Goal: Task Accomplishment & Management: Use online tool/utility

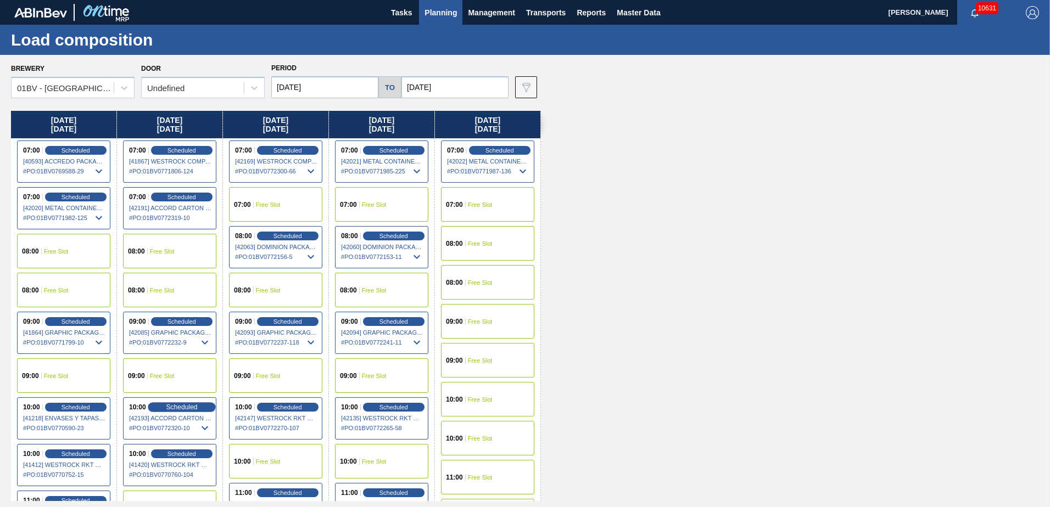
click at [172, 406] on span "Scheduled" at bounding box center [181, 407] width 31 height 7
click at [178, 406] on span "Scheduled" at bounding box center [181, 407] width 31 height 7
click at [439, 13] on span "Planning" at bounding box center [441, 12] width 32 height 13
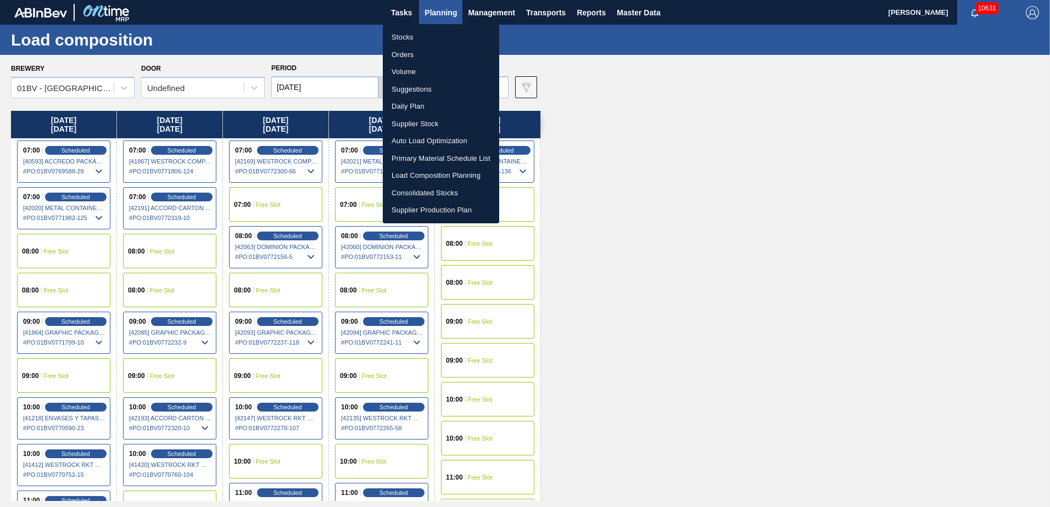
drag, startPoint x: 412, startPoint y: 88, endPoint x: 438, endPoint y: 94, distance: 27.0
click at [412, 88] on li "Suggestions" at bounding box center [441, 90] width 116 height 18
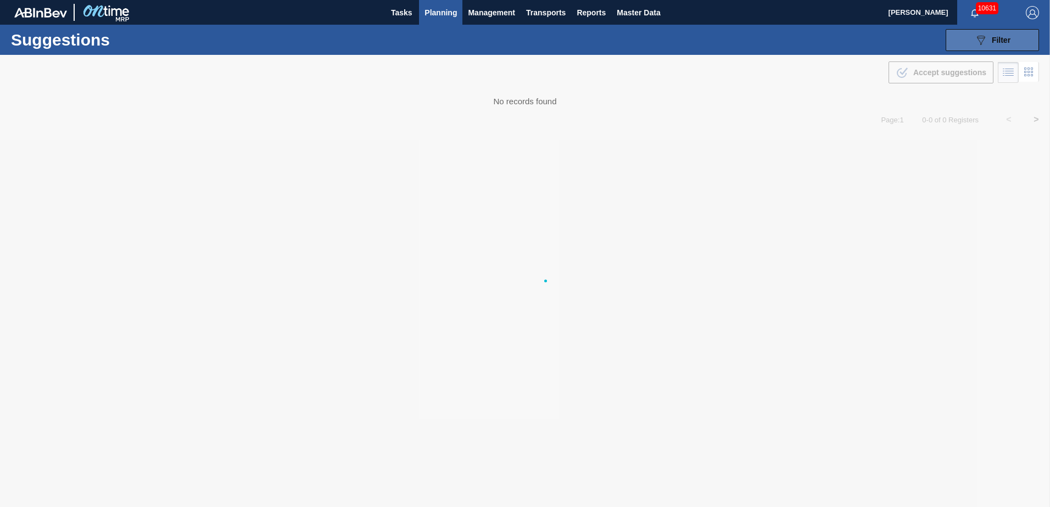
click at [989, 40] on div "089F7B8B-B2A5-4AFE-B5C0-19BA573D28AC Filter" at bounding box center [992, 40] width 36 height 13
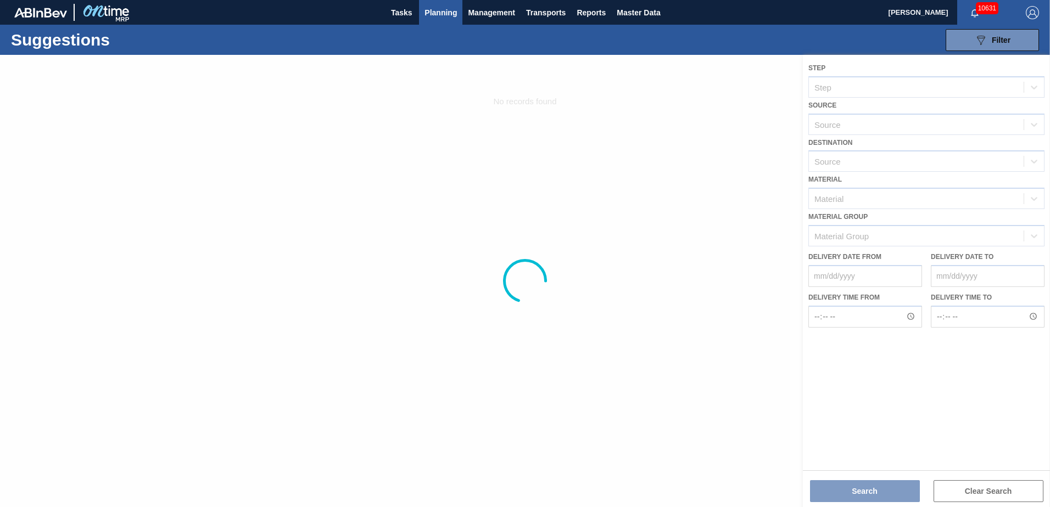
click at [1037, 12] on img "button" at bounding box center [1032, 12] width 13 height 13
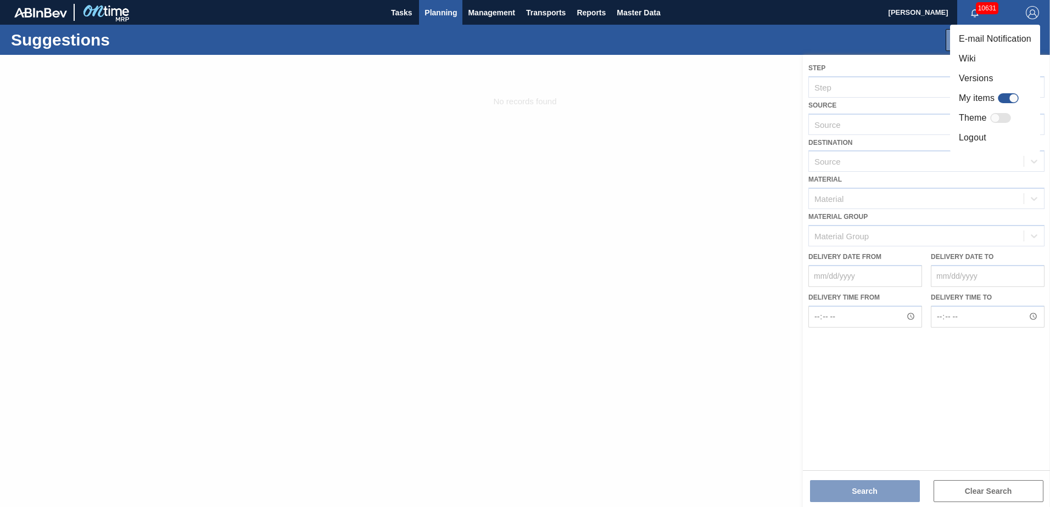
click at [975, 133] on li "Logout" at bounding box center [995, 138] width 90 height 20
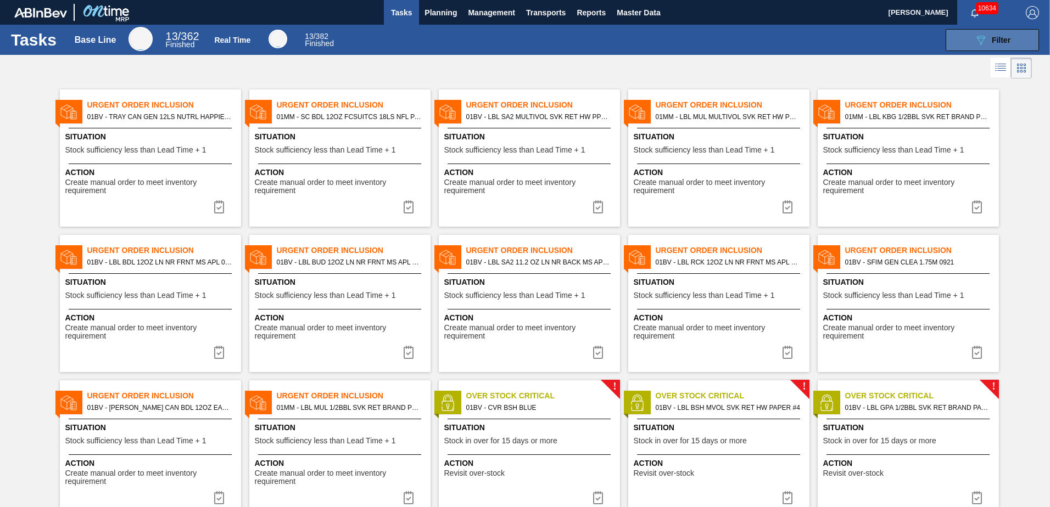
click at [987, 37] on div "089F7B8B-B2A5-4AFE-B5C0-19BA573D28AC Filter" at bounding box center [992, 40] width 36 height 13
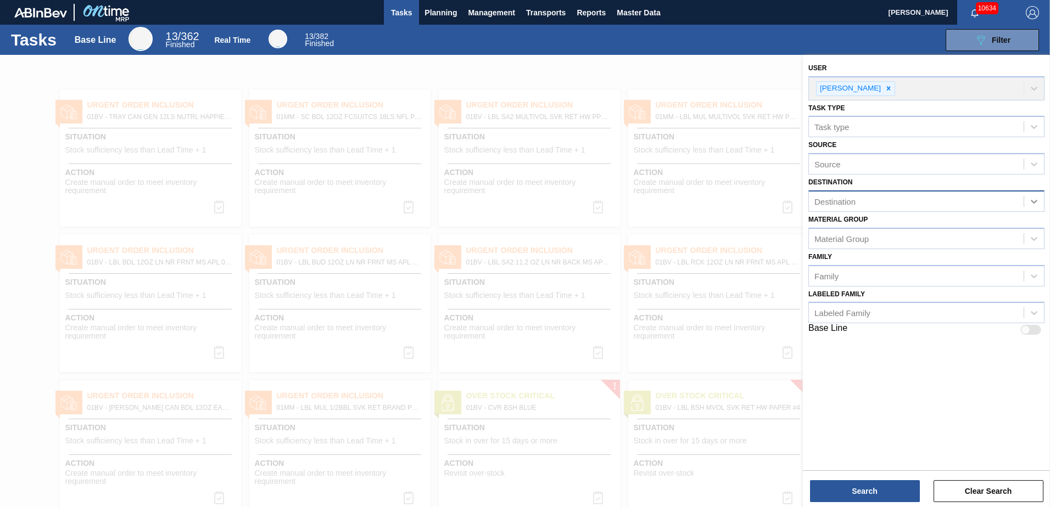
click at [1037, 197] on icon at bounding box center [1034, 201] width 11 height 11
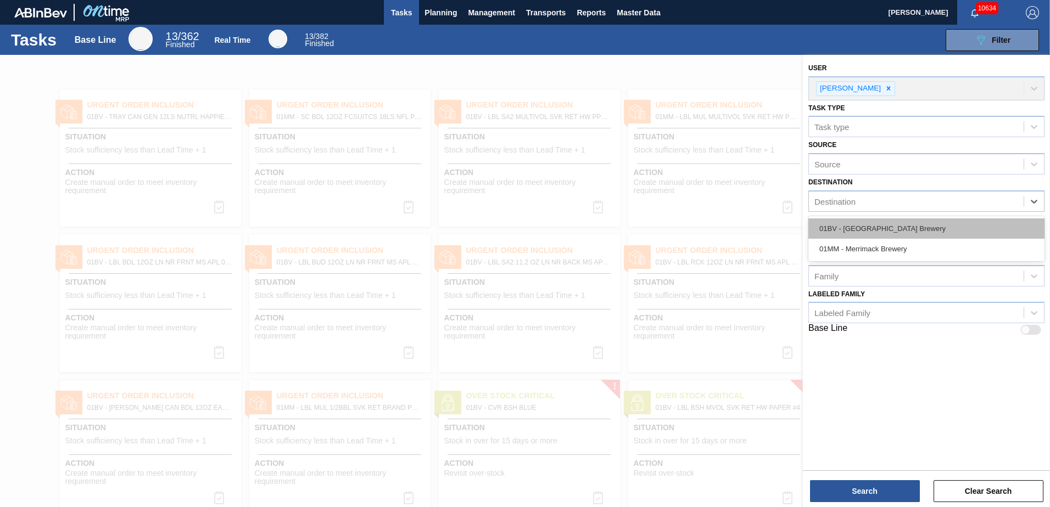
click at [905, 228] on div "01BV - [GEOGRAPHIC_DATA] Brewery" at bounding box center [926, 229] width 236 height 20
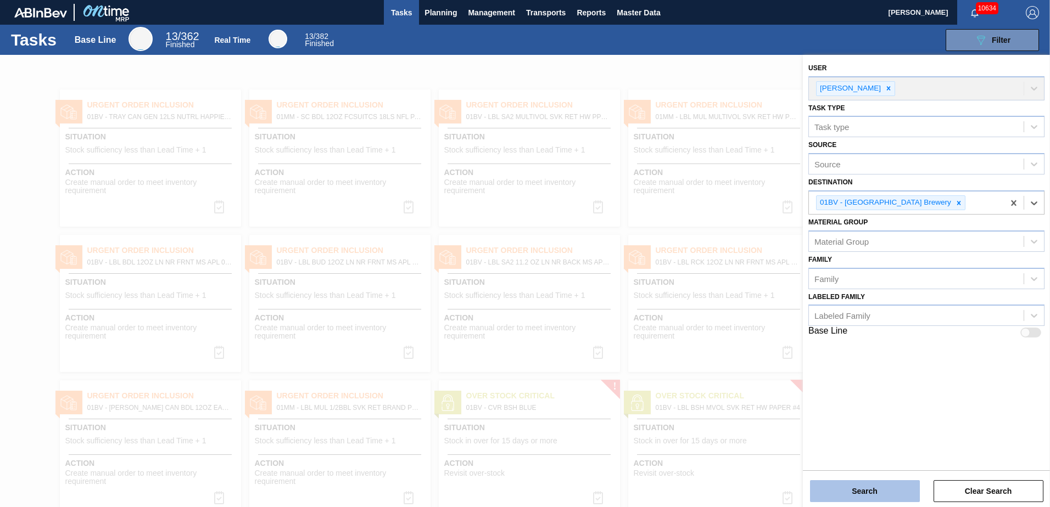
click at [858, 493] on button "Search" at bounding box center [865, 492] width 110 height 22
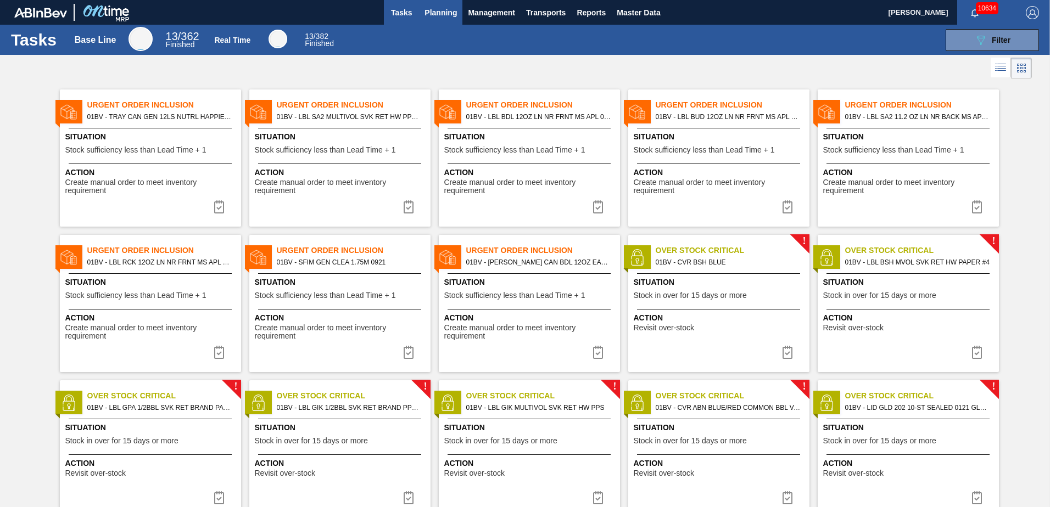
click at [433, 13] on span "Planning" at bounding box center [441, 12] width 32 height 13
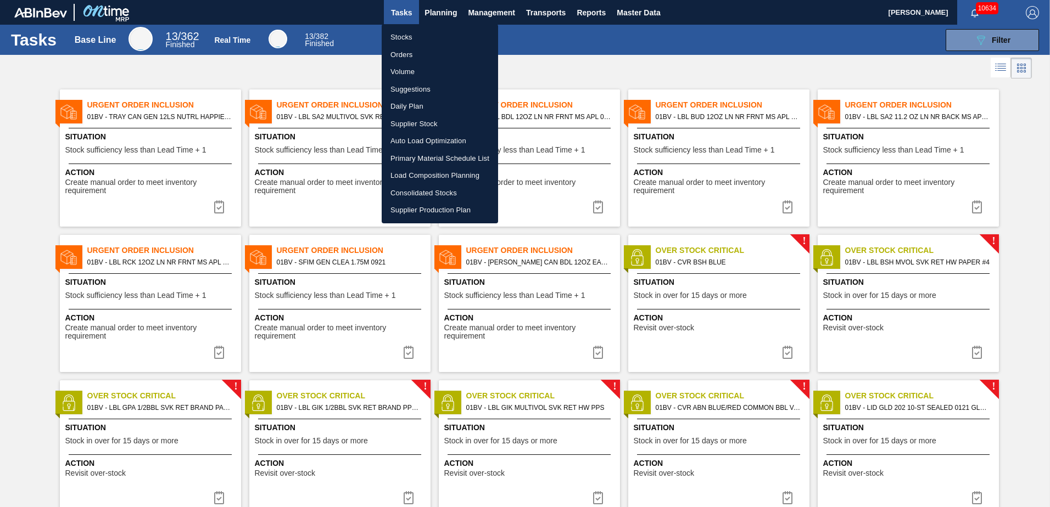
click at [413, 91] on li "Suggestions" at bounding box center [440, 90] width 116 height 18
checkbox input "true"
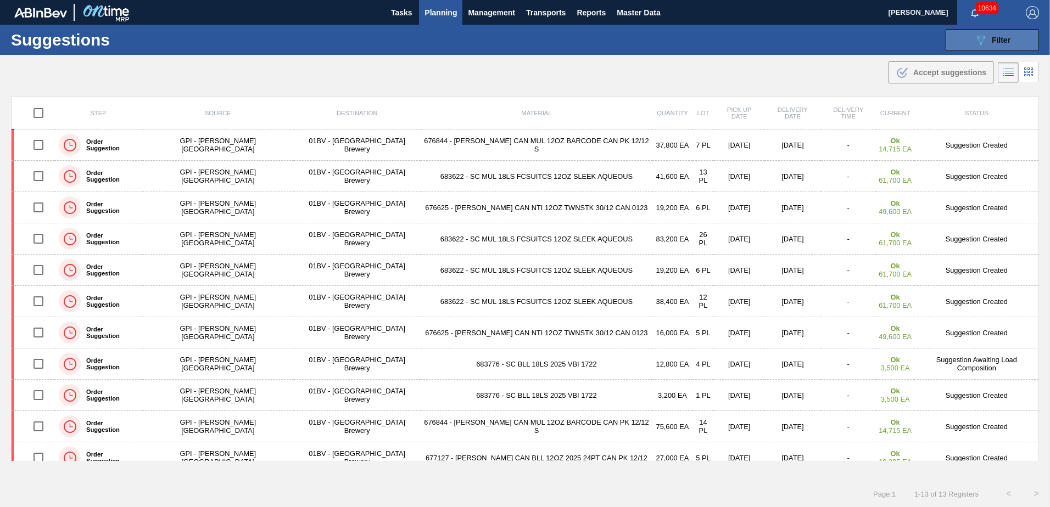
click at [988, 34] on div "089F7B8B-B2A5-4AFE-B5C0-19BA573D28AC Filter" at bounding box center [992, 40] width 36 height 13
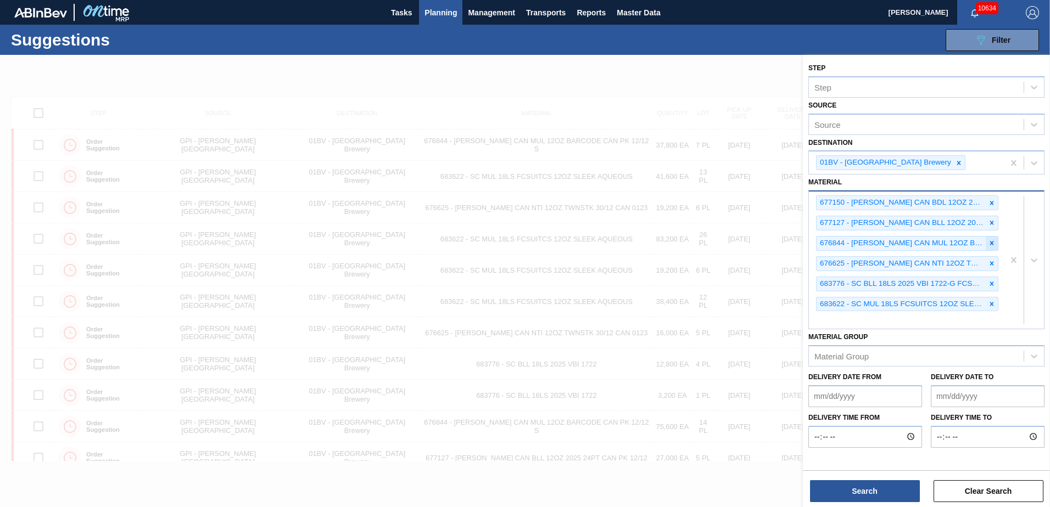
click at [991, 241] on icon at bounding box center [992, 243] width 8 height 8
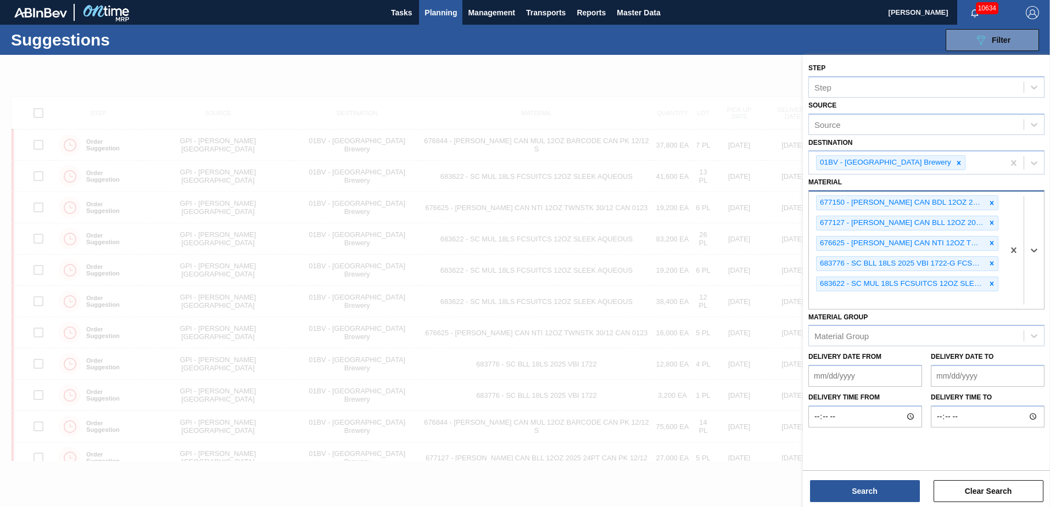
click at [991, 241] on icon at bounding box center [992, 243] width 8 height 8
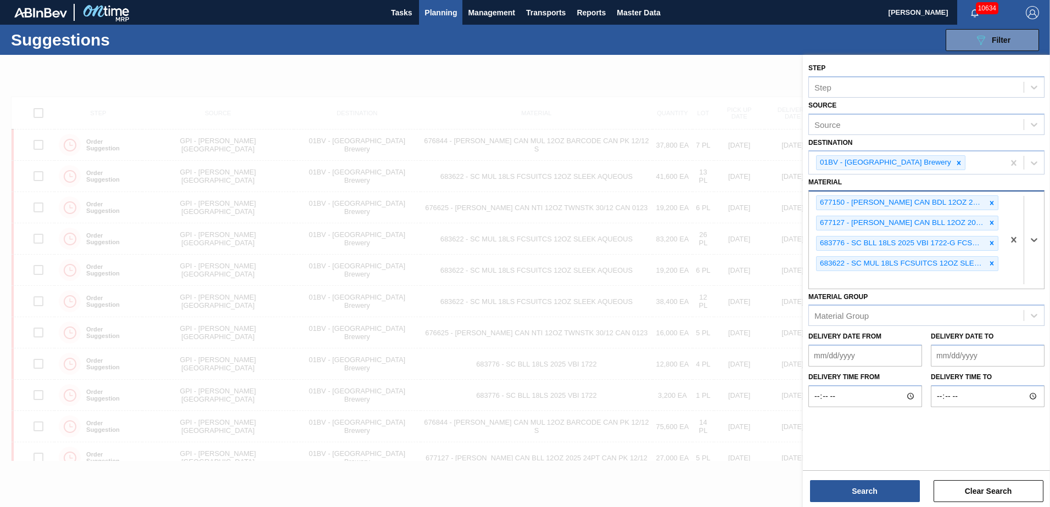
click at [991, 241] on icon at bounding box center [992, 243] width 8 height 8
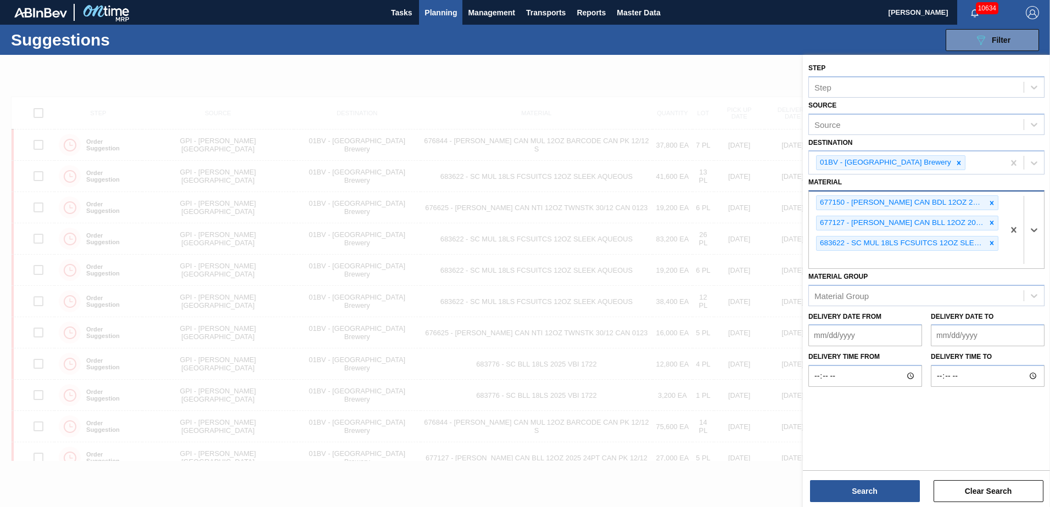
click at [991, 241] on icon at bounding box center [992, 243] width 8 height 8
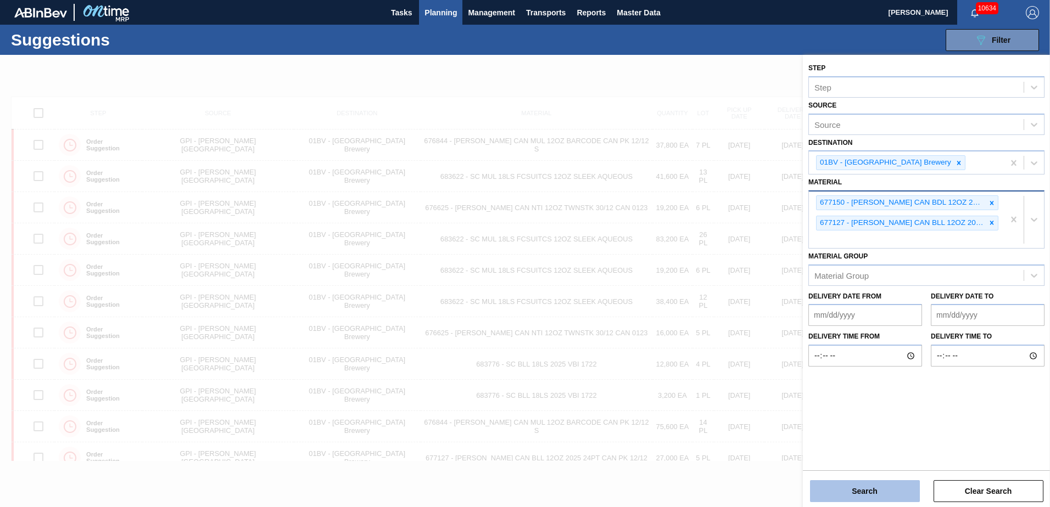
click at [883, 485] on button "Search" at bounding box center [865, 492] width 110 height 22
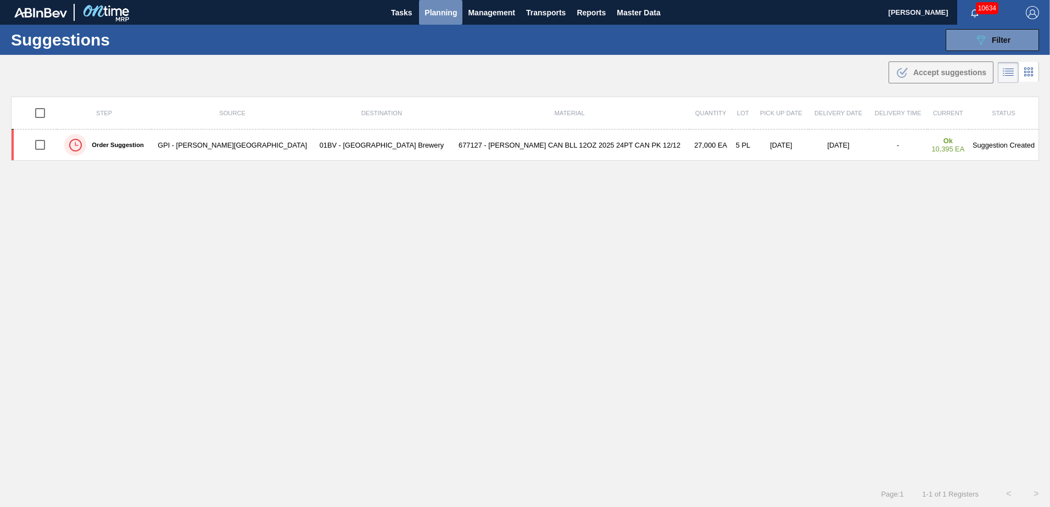
click at [437, 13] on span "Planning" at bounding box center [441, 12] width 32 height 13
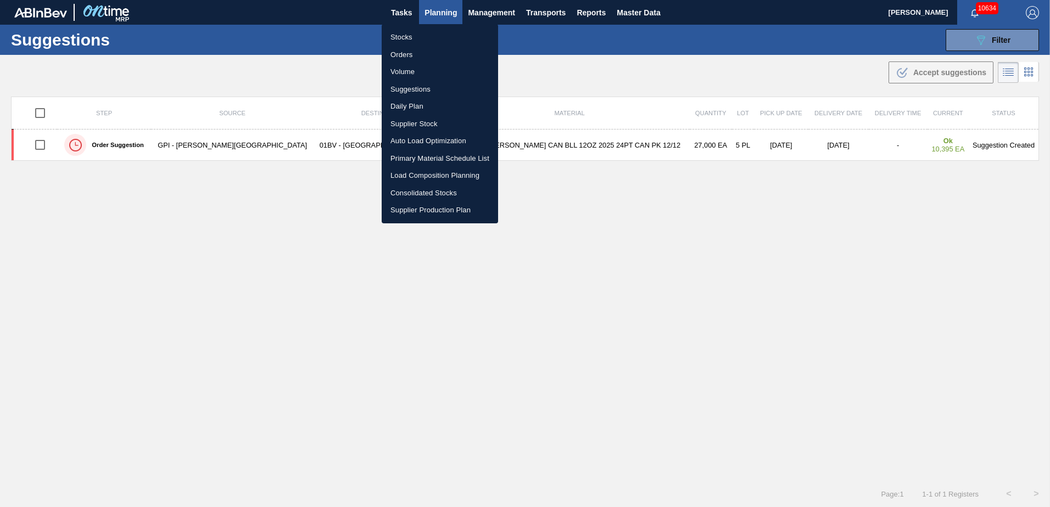
click at [974, 29] on div at bounding box center [525, 253] width 1050 height 507
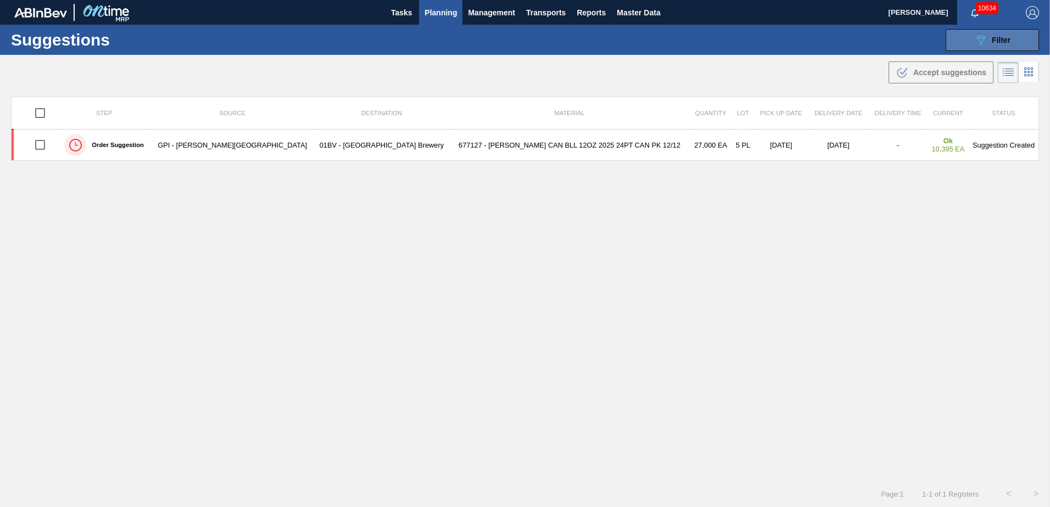
click at [988, 43] on div "089F7B8B-B2A5-4AFE-B5C0-19BA573D28AC Filter" at bounding box center [992, 40] width 36 height 13
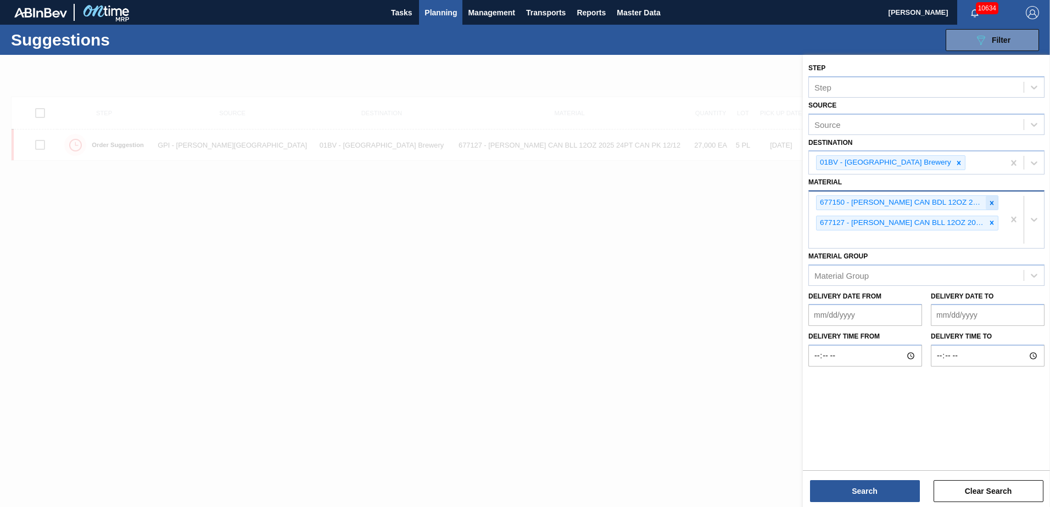
click at [991, 198] on div at bounding box center [992, 203] width 12 height 14
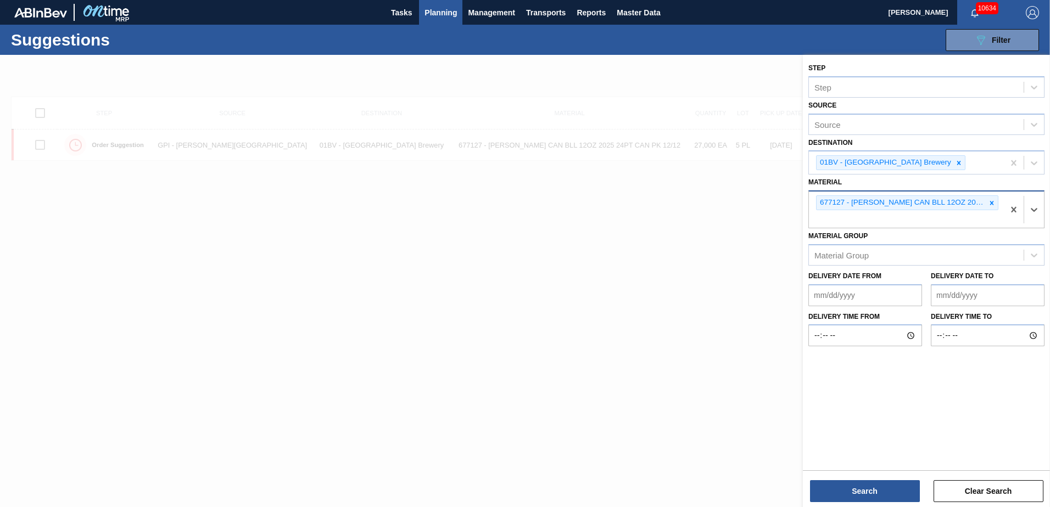
click at [991, 199] on icon at bounding box center [992, 203] width 8 height 8
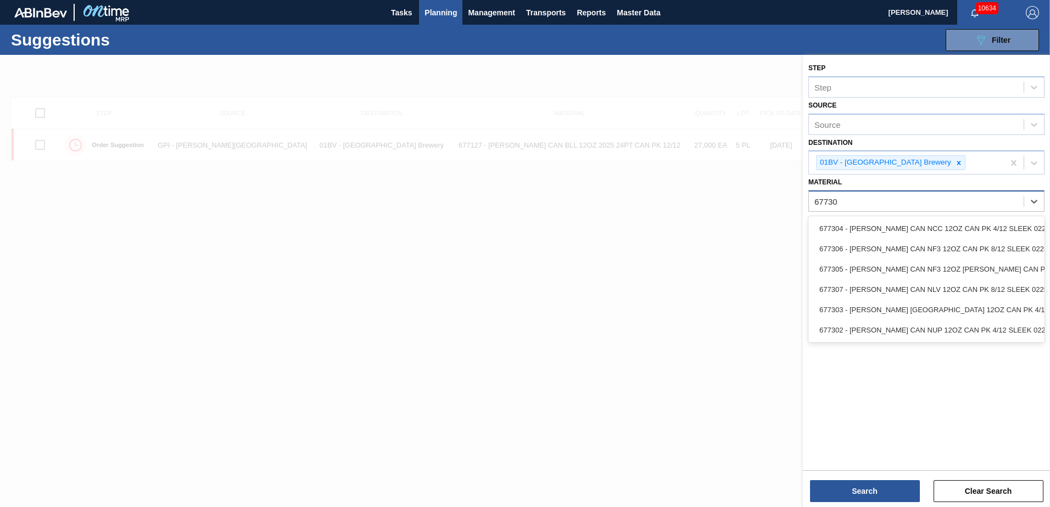
type input "677304"
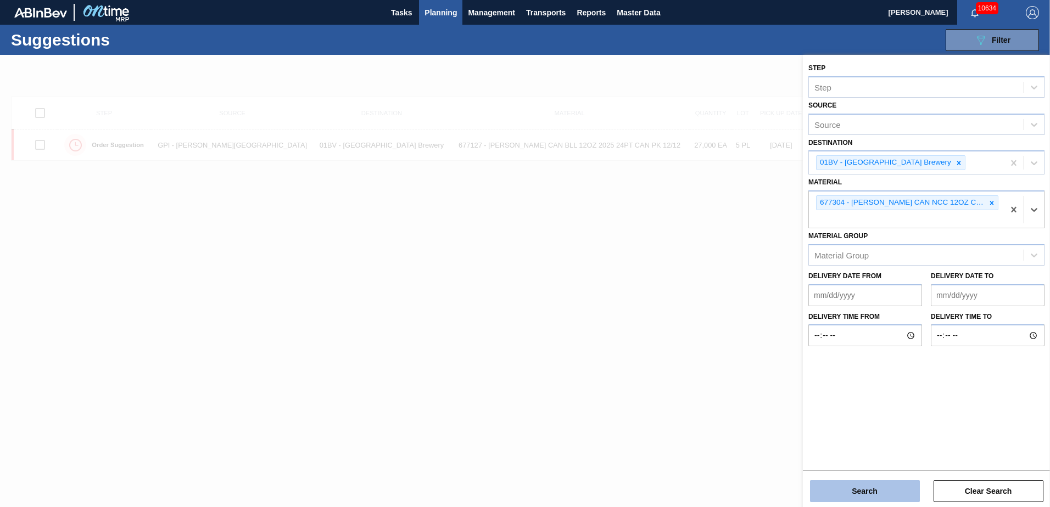
click at [851, 489] on button "Search" at bounding box center [865, 492] width 110 height 22
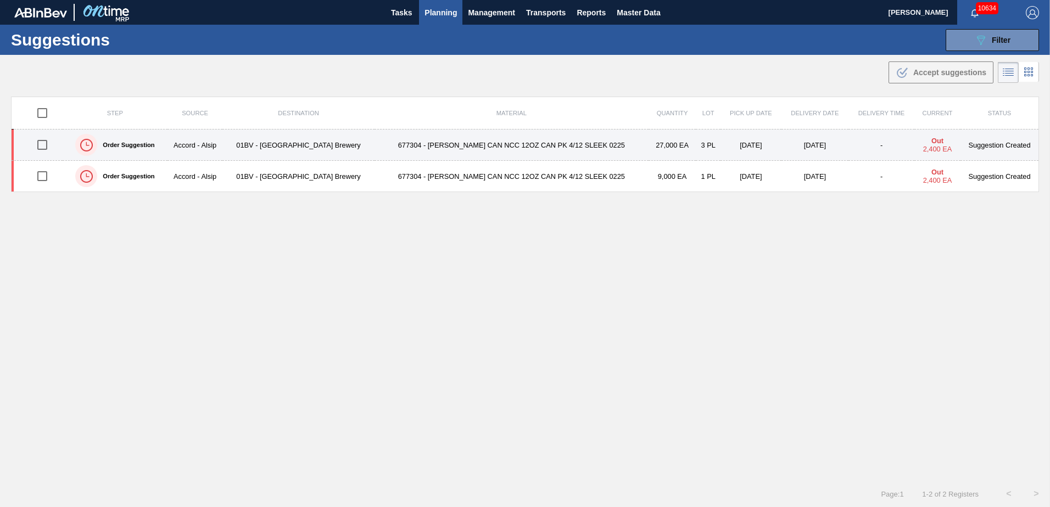
drag, startPoint x: 42, startPoint y: 149, endPoint x: 40, endPoint y: 156, distance: 7.3
click at [42, 149] on input "checkbox" at bounding box center [42, 144] width 23 height 23
checkbox input "true"
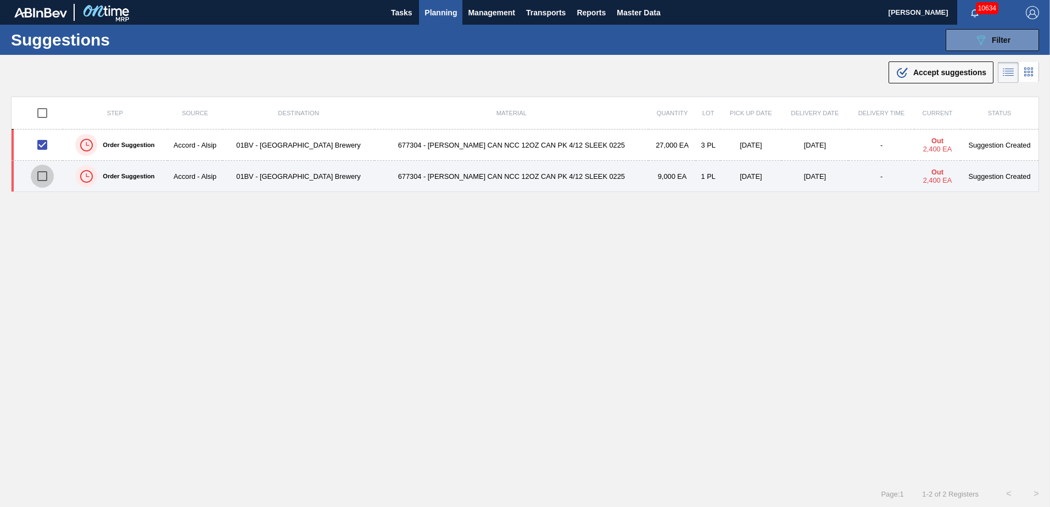
click at [38, 172] on input "checkbox" at bounding box center [42, 176] width 23 height 23
checkbox input "true"
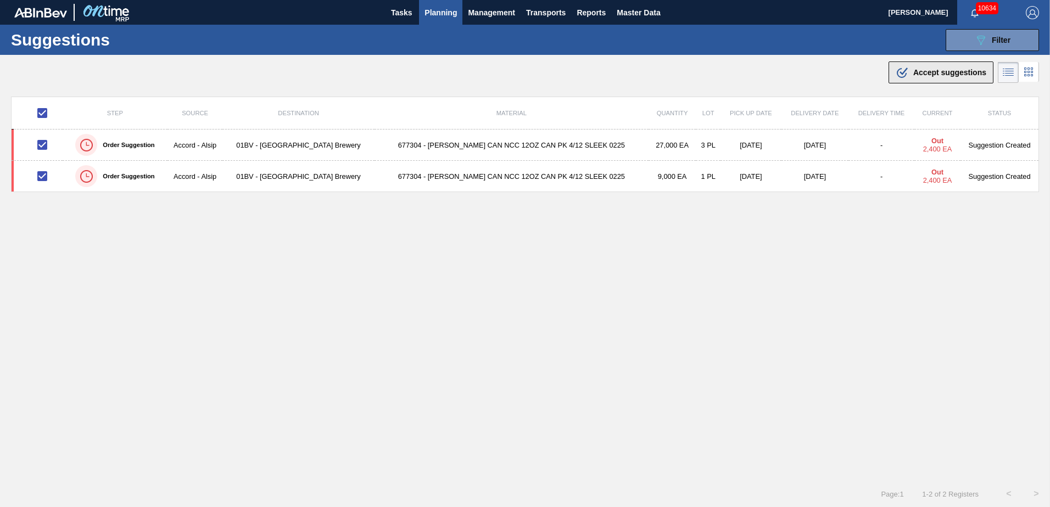
click at [943, 69] on span "Accept suggestions" at bounding box center [949, 72] width 73 height 9
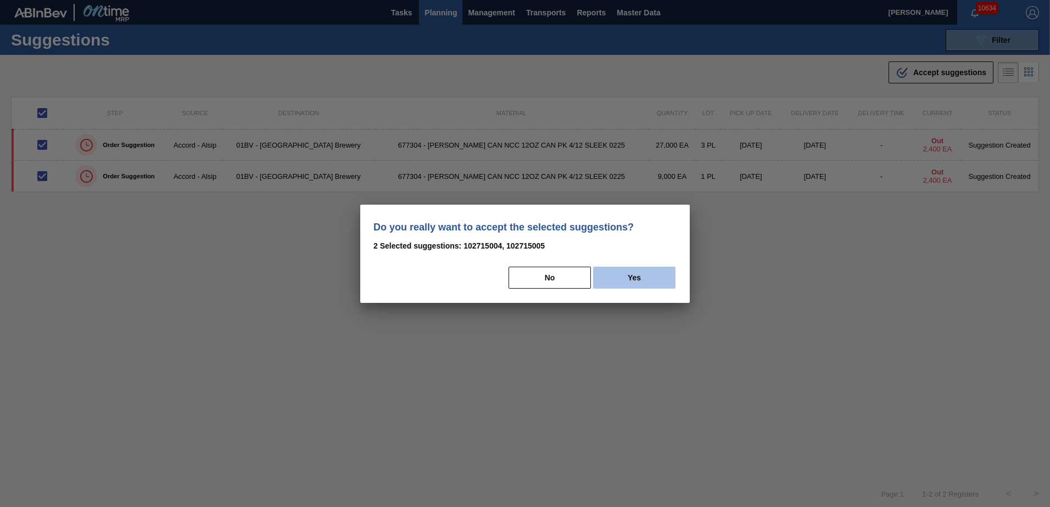
click at [653, 285] on button "Yes" at bounding box center [634, 278] width 82 height 22
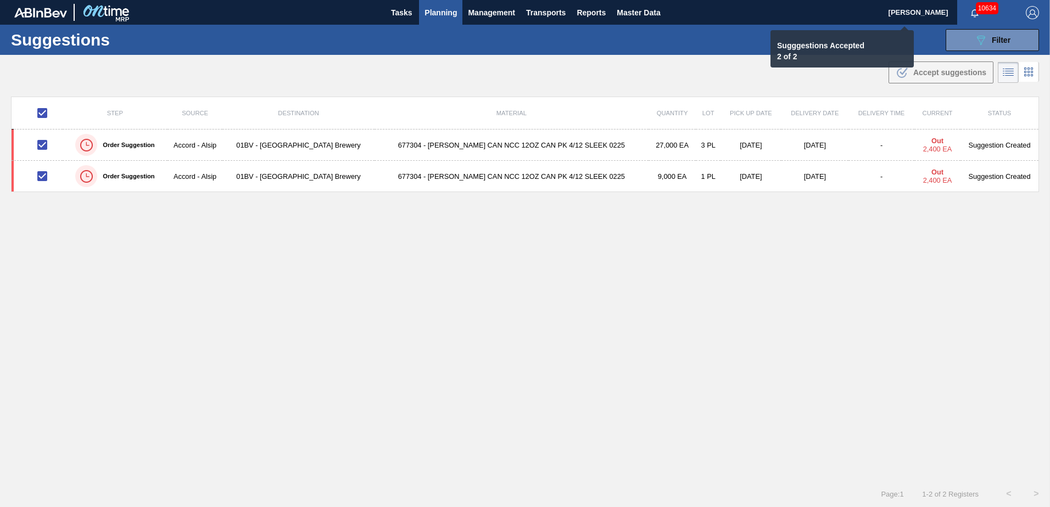
checkbox input "false"
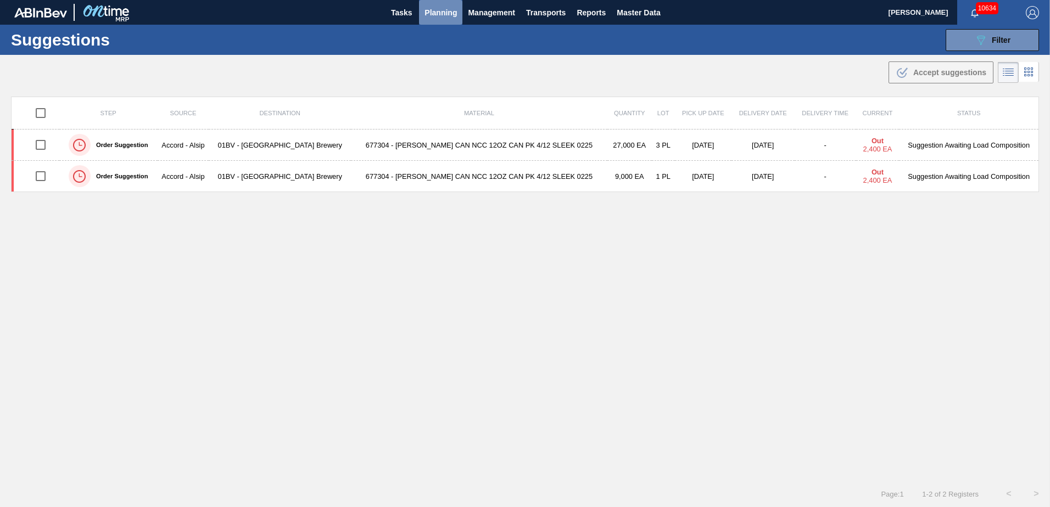
click at [437, 10] on span "Planning" at bounding box center [441, 12] width 32 height 13
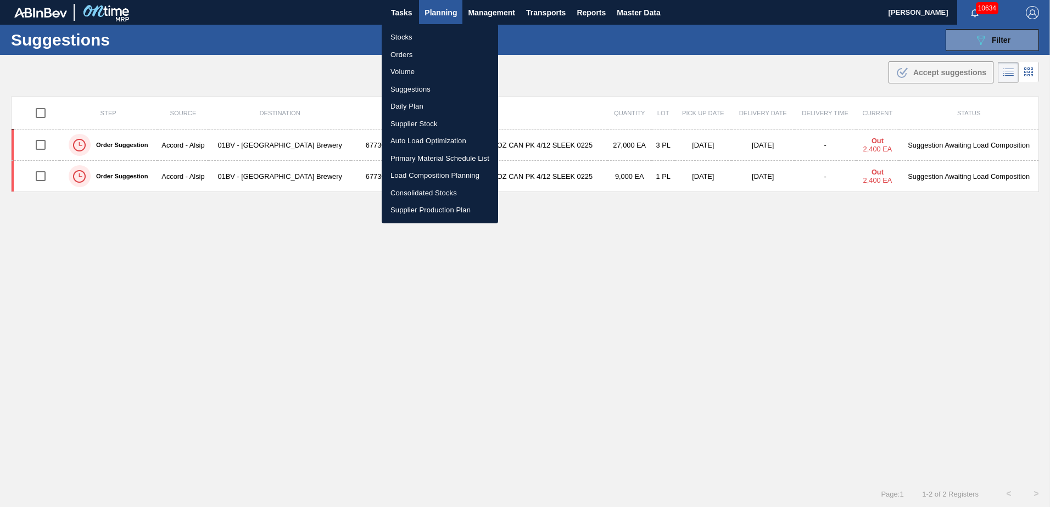
click at [421, 175] on li "Load Composition Planning" at bounding box center [440, 176] width 116 height 18
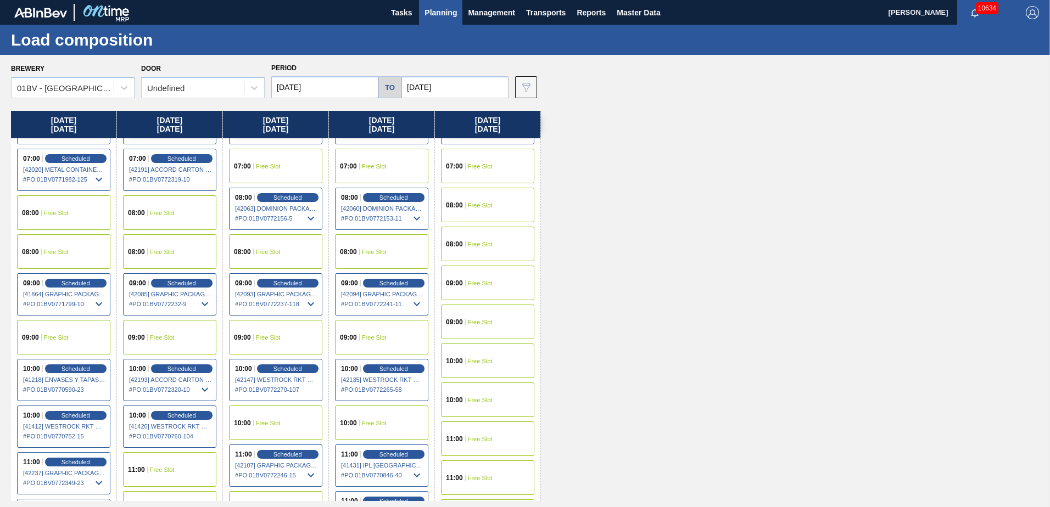
scroll to position [55, 0]
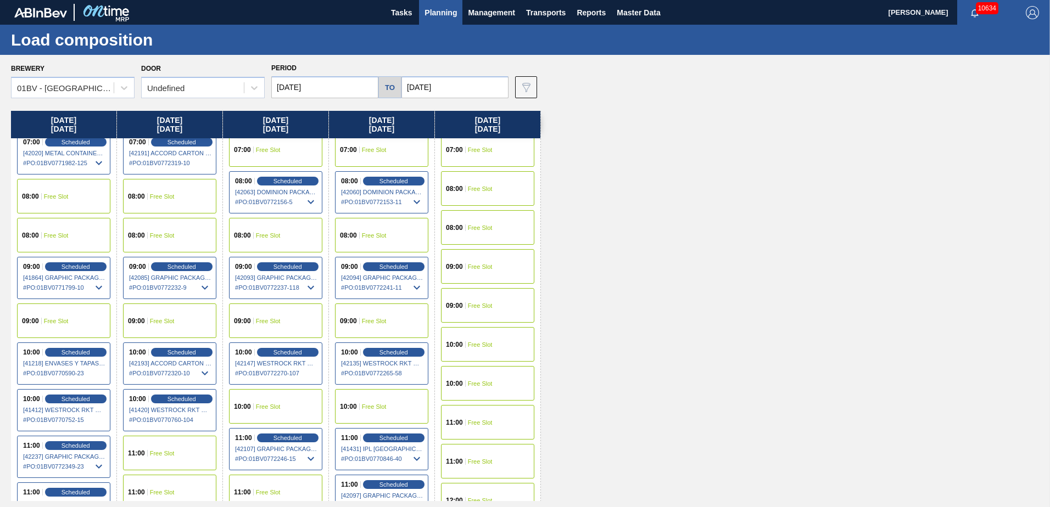
click at [175, 456] on div "11:00 Free Slot" at bounding box center [169, 453] width 93 height 35
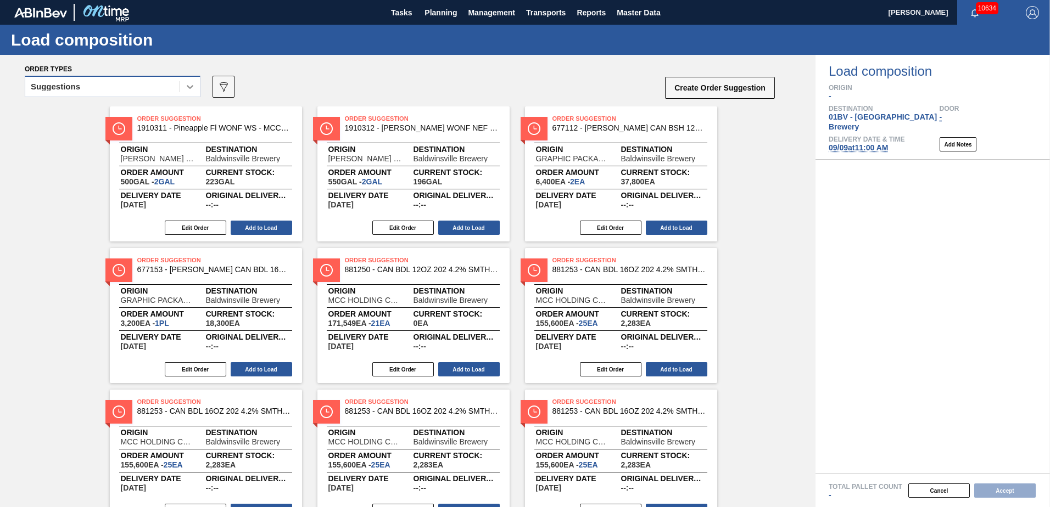
click at [191, 92] on div at bounding box center [190, 87] width 20 height 20
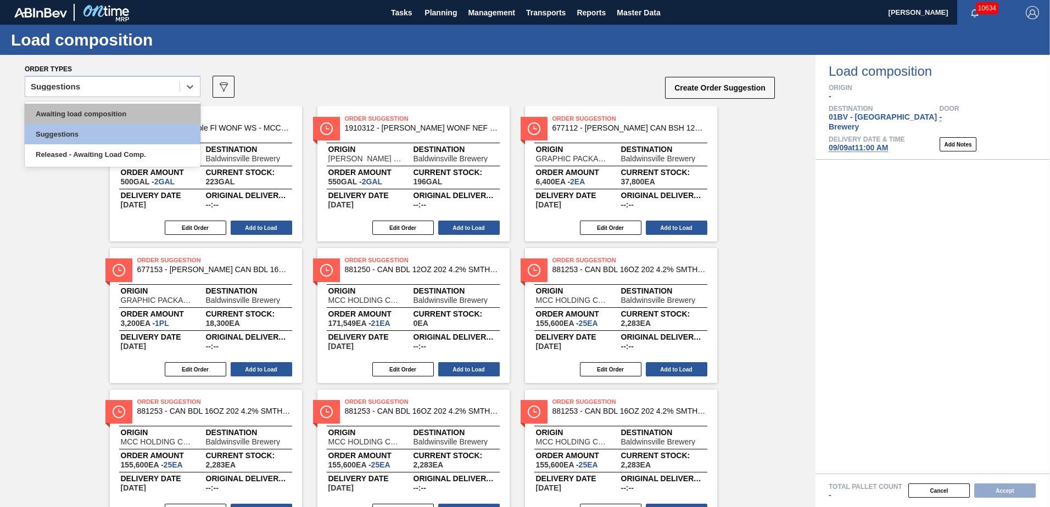
click at [98, 113] on div "Awaiting load composition" at bounding box center [113, 114] width 176 height 20
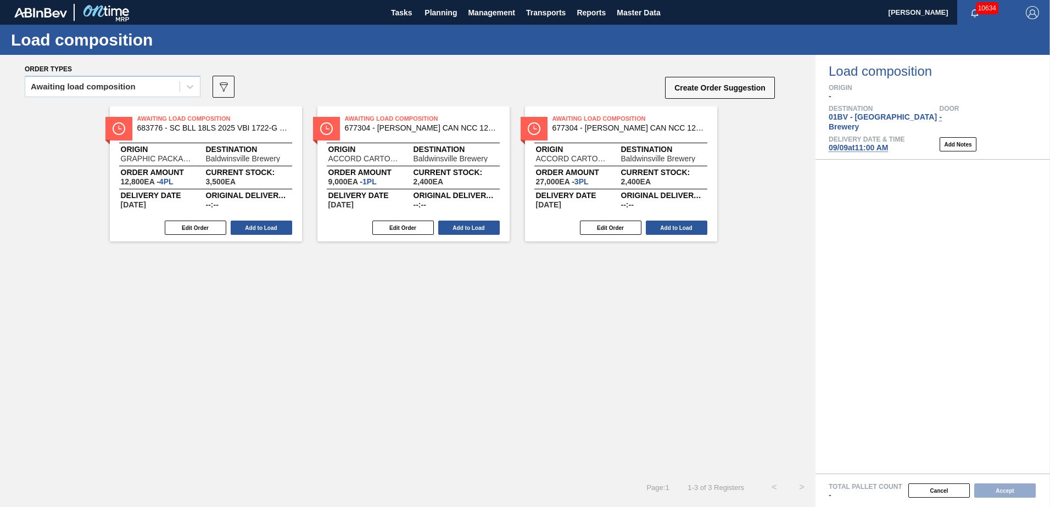
click at [848, 143] on span "09/09 at 11:00 AM" at bounding box center [858, 147] width 59 height 9
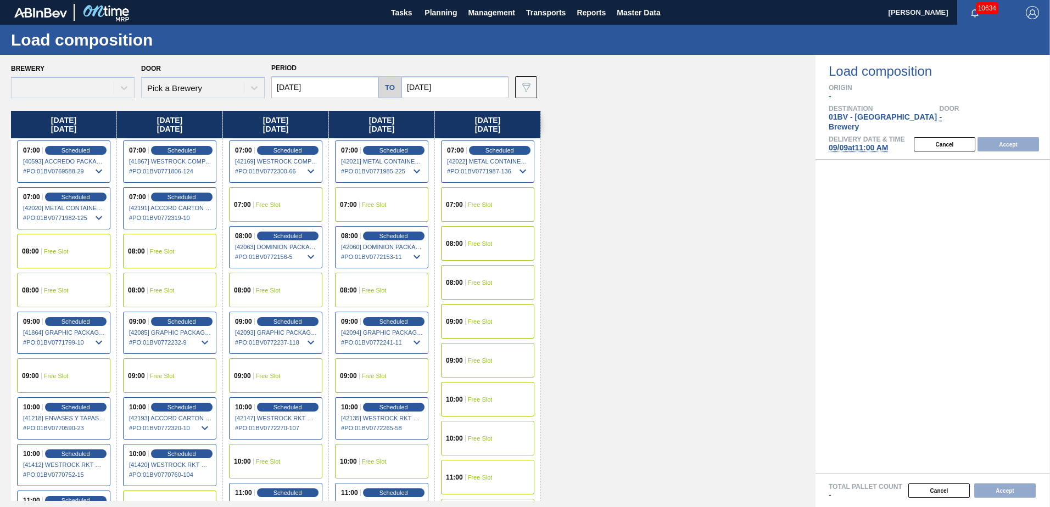
type input "[DATE]"
type input "09/16/2025"
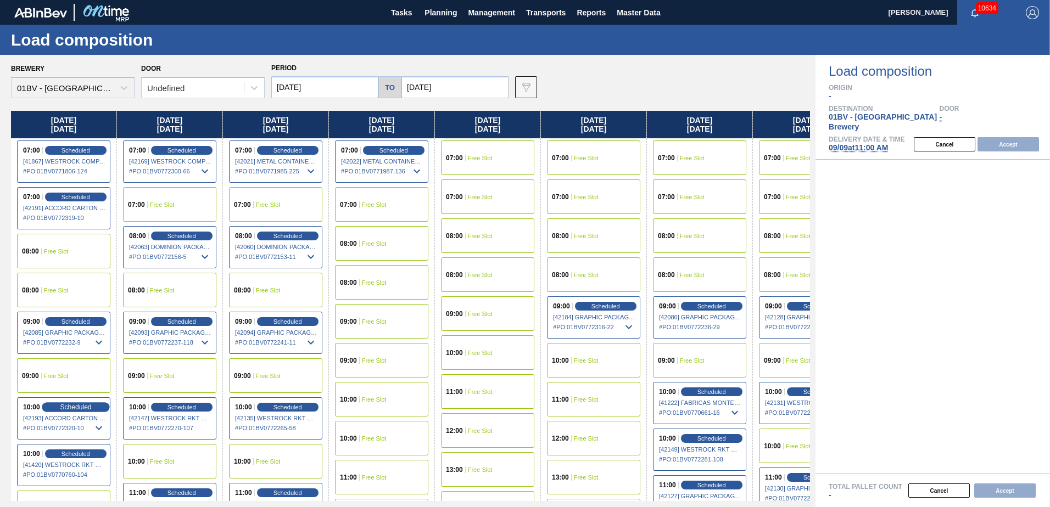
click at [69, 408] on span "Scheduled" at bounding box center [75, 407] width 31 height 7
click at [42, 492] on div "11:00 Free Slot" at bounding box center [63, 508] width 93 height 35
click at [25, 261] on div "08:00 Free Slot" at bounding box center [63, 251] width 93 height 35
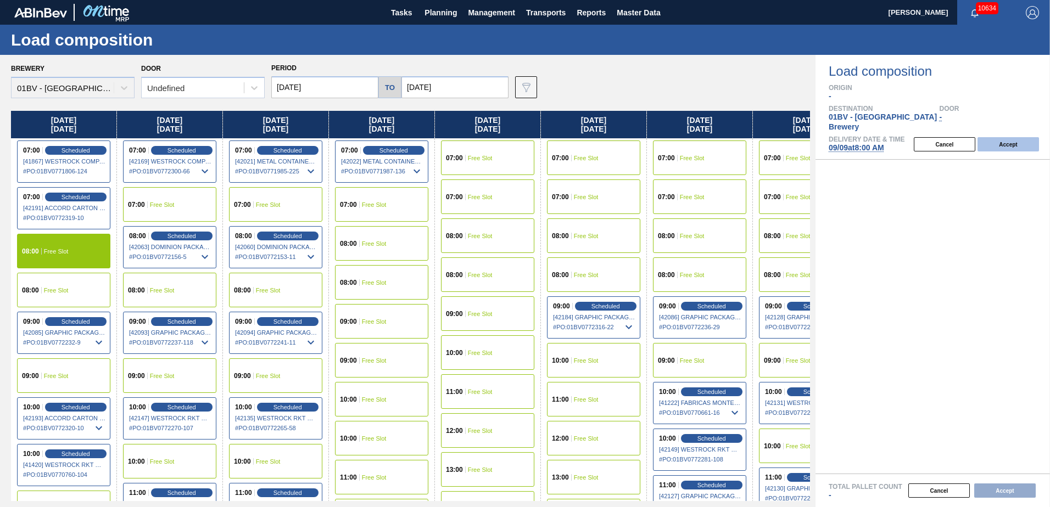
click at [995, 137] on button "Accept" at bounding box center [1009, 144] width 62 height 14
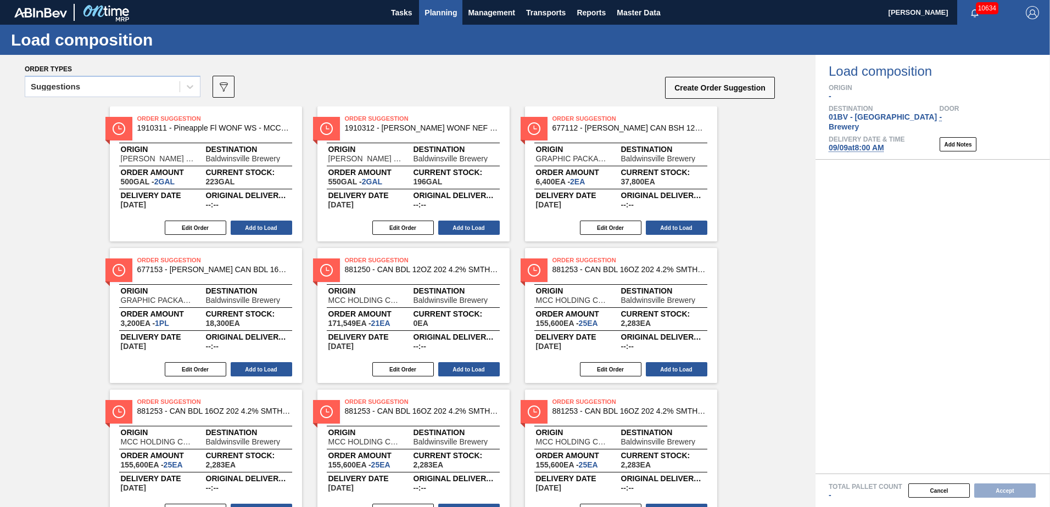
click at [442, 10] on span "Planning" at bounding box center [441, 12] width 32 height 13
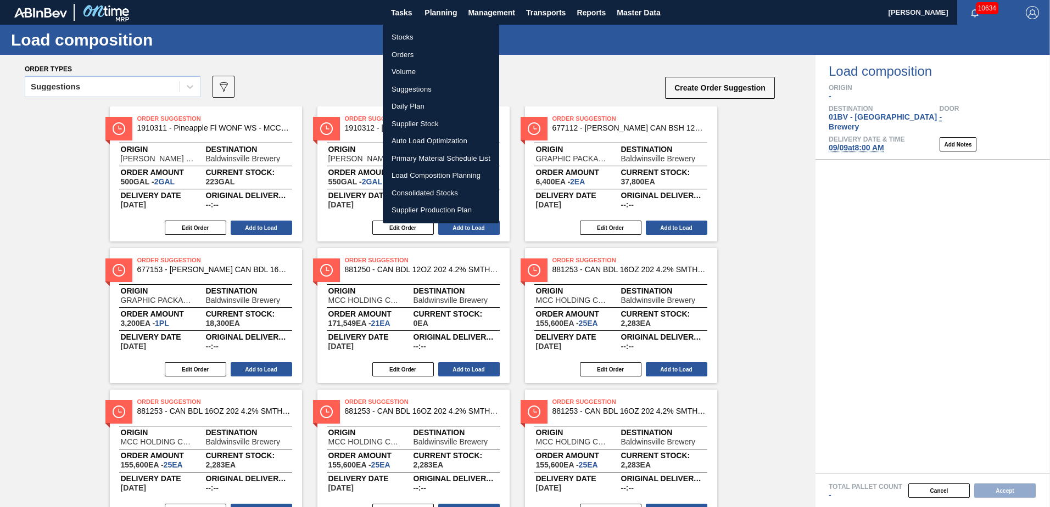
click at [432, 174] on li "Load Composition Planning" at bounding box center [441, 176] width 116 height 18
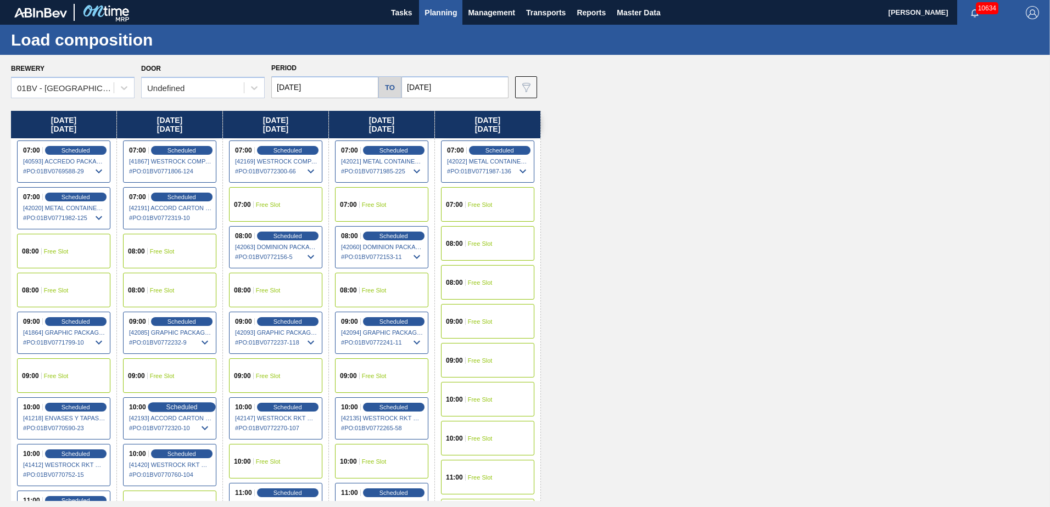
click at [176, 406] on span "Scheduled" at bounding box center [181, 407] width 31 height 7
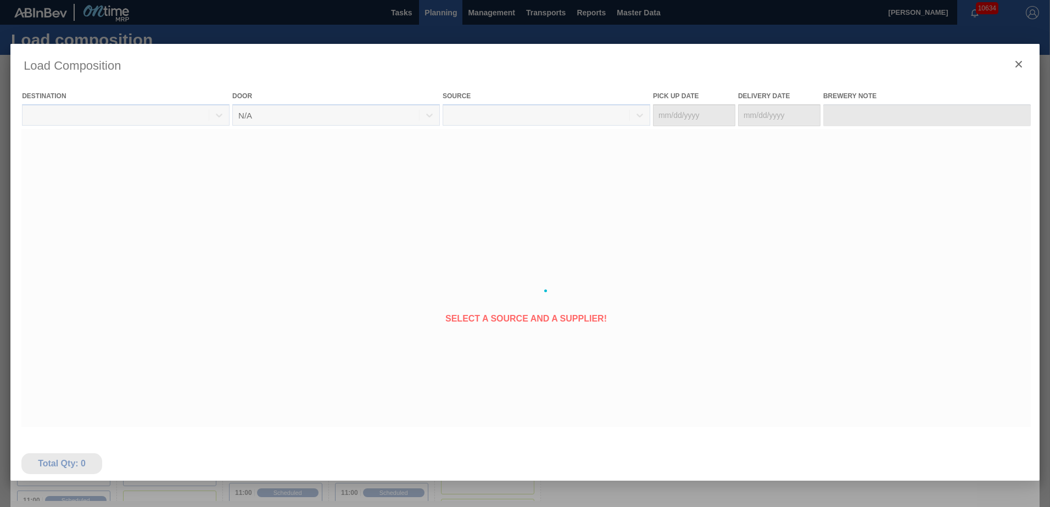
click at [176, 406] on div at bounding box center [524, 291] width 1029 height 494
type Date "09/06/2025"
type Date "[DATE]"
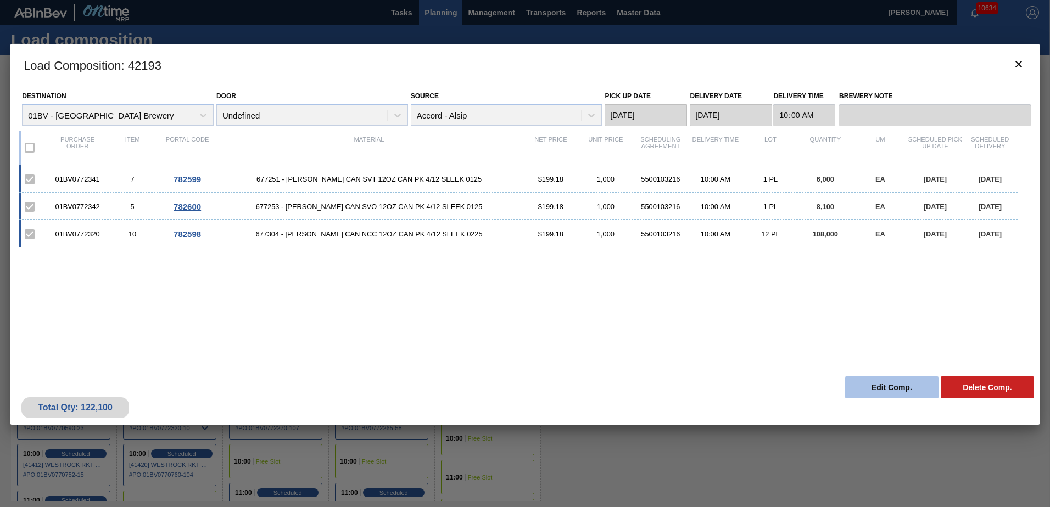
click at [878, 386] on button "Edit Comp." at bounding box center [891, 388] width 93 height 22
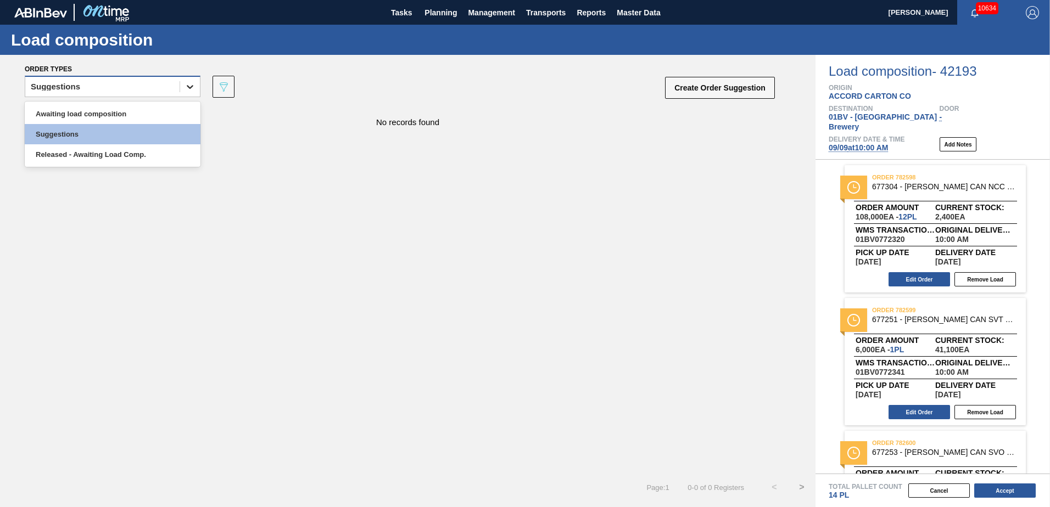
click at [193, 90] on icon at bounding box center [190, 86] width 11 height 11
click at [120, 114] on div "Awaiting load composition" at bounding box center [113, 114] width 176 height 20
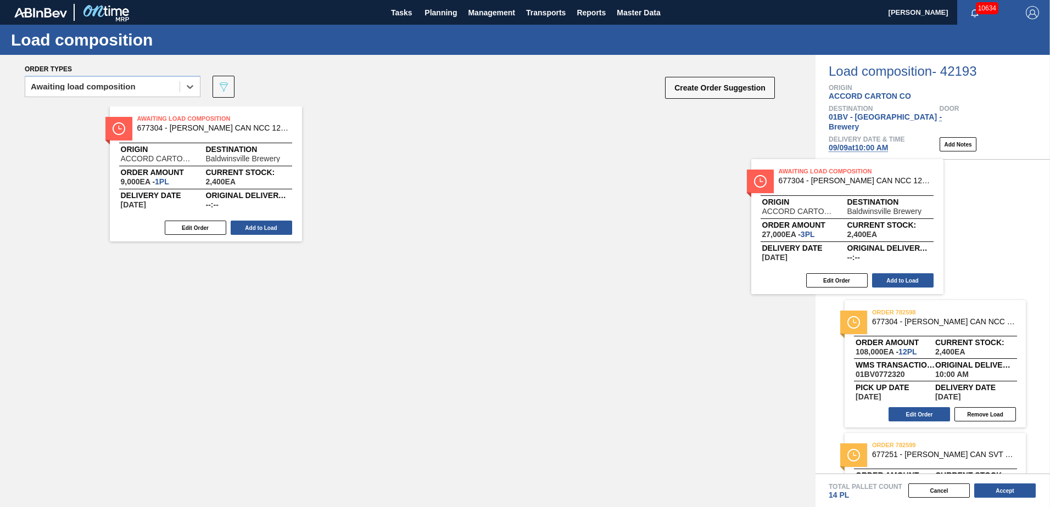
drag, startPoint x: 346, startPoint y: 118, endPoint x: 870, endPoint y: 184, distance: 528.1
click at [870, 183] on div "Order types option Awaiting load composition, selected. Select is focused ,type…" at bounding box center [525, 281] width 1050 height 453
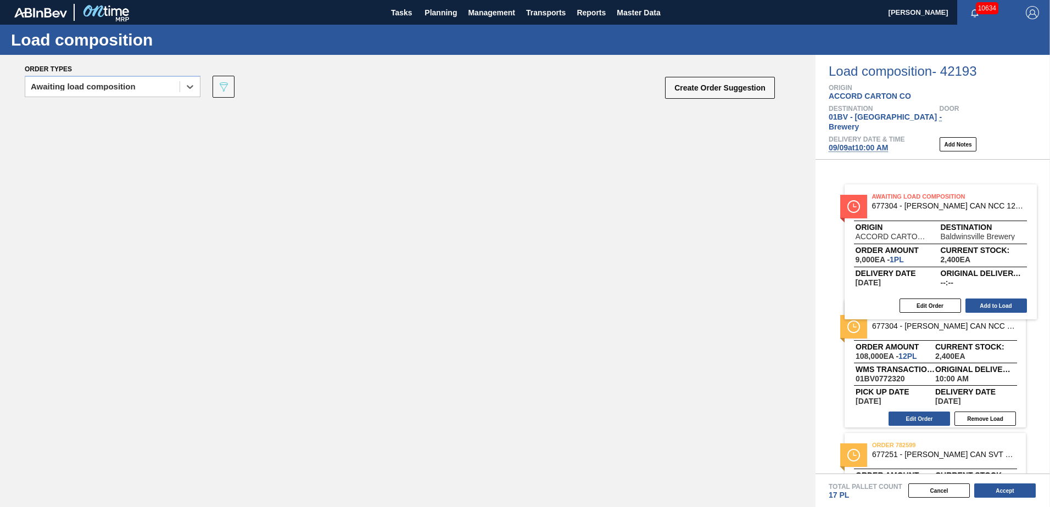
drag, startPoint x: 418, startPoint y: 168, endPoint x: 942, endPoint y: 204, distance: 525.2
click at [942, 204] on div "Order types option Awaiting load composition, selected. Select is focused ,type…" at bounding box center [525, 281] width 1050 height 453
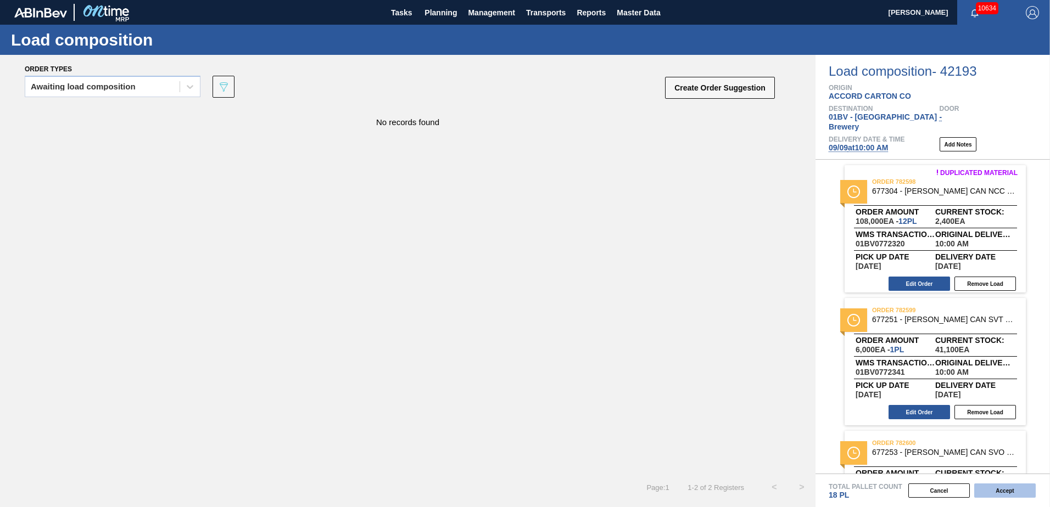
click at [1007, 491] on button "Accept" at bounding box center [1005, 491] width 62 height 14
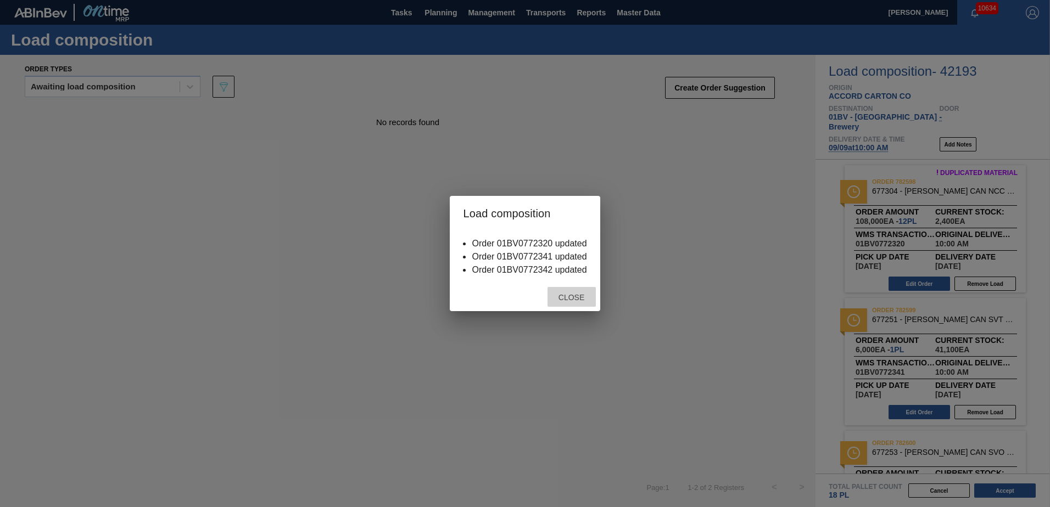
click at [578, 293] on div "Close" at bounding box center [572, 297] width 48 height 20
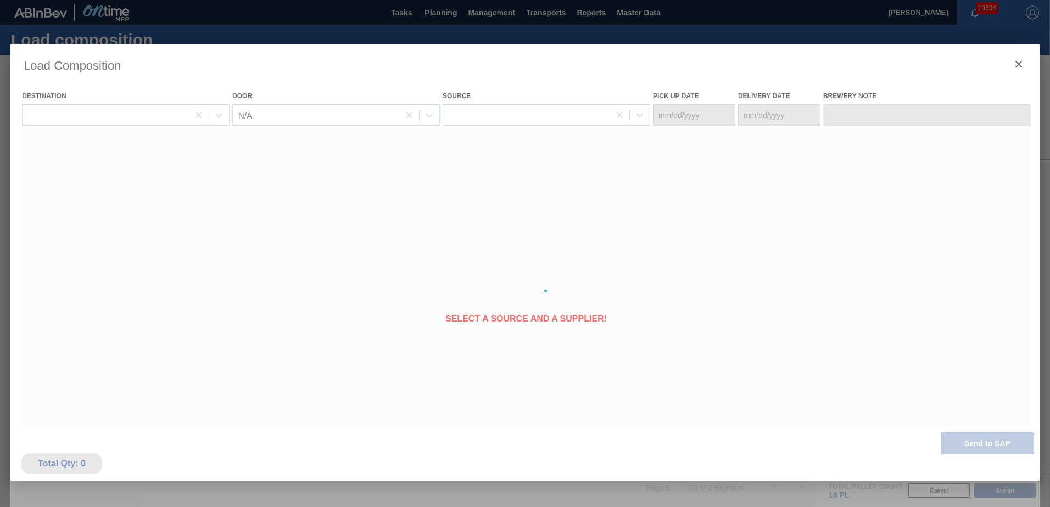
type Date "09/06/2025"
type Date "[DATE]"
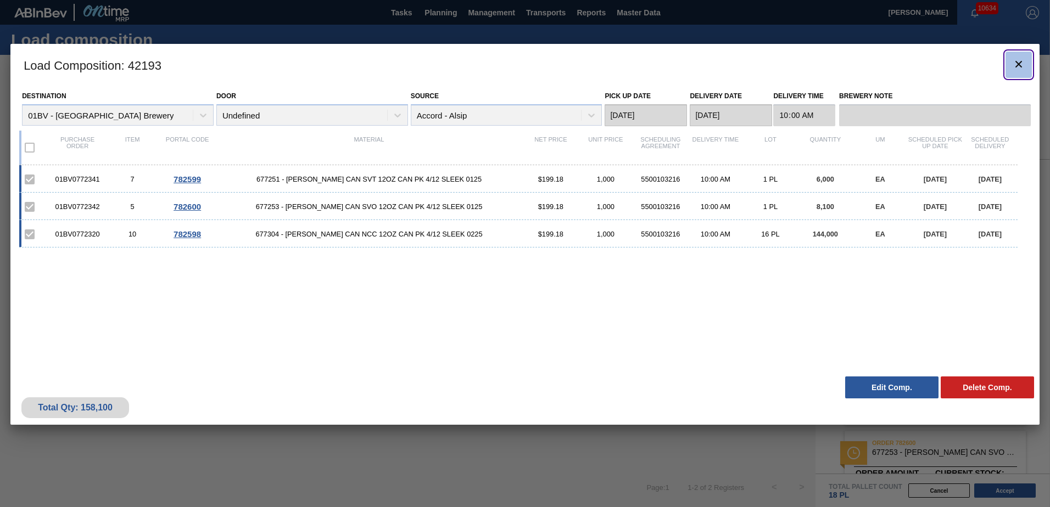
click at [1018, 66] on icon "botão de ícone" at bounding box center [1018, 64] width 13 height 13
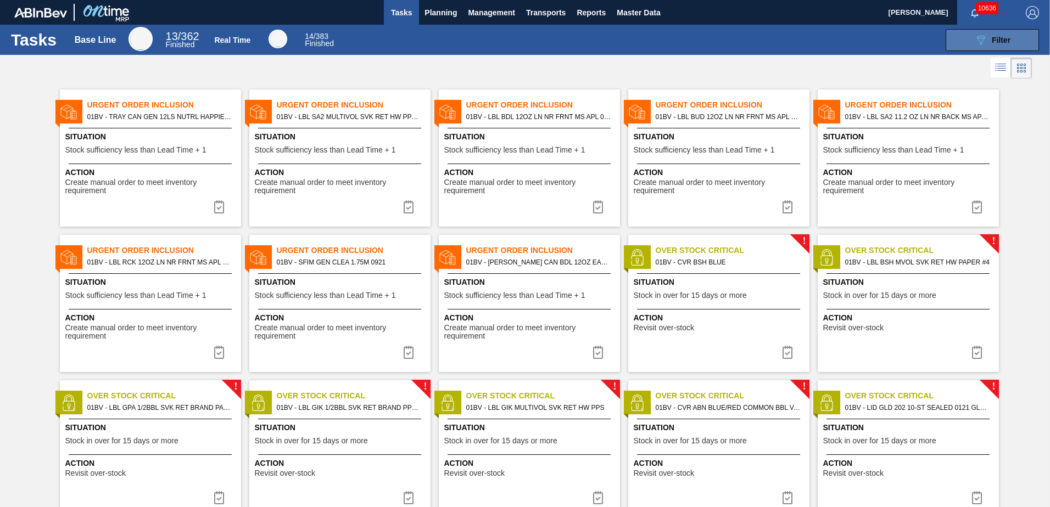
click at [1008, 41] on span "Filter" at bounding box center [1001, 40] width 19 height 9
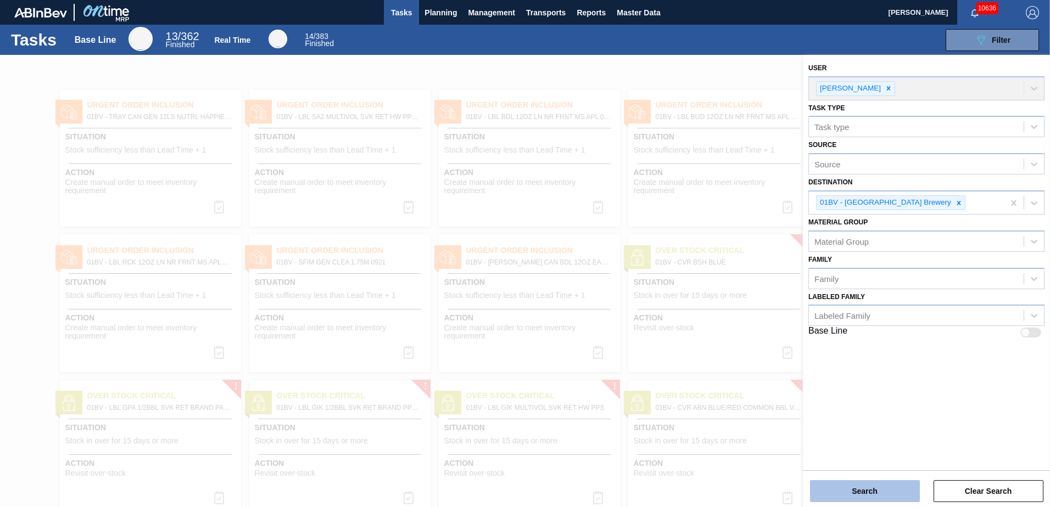
click at [876, 493] on button "Search" at bounding box center [865, 492] width 110 height 22
